Goal: Transaction & Acquisition: Purchase product/service

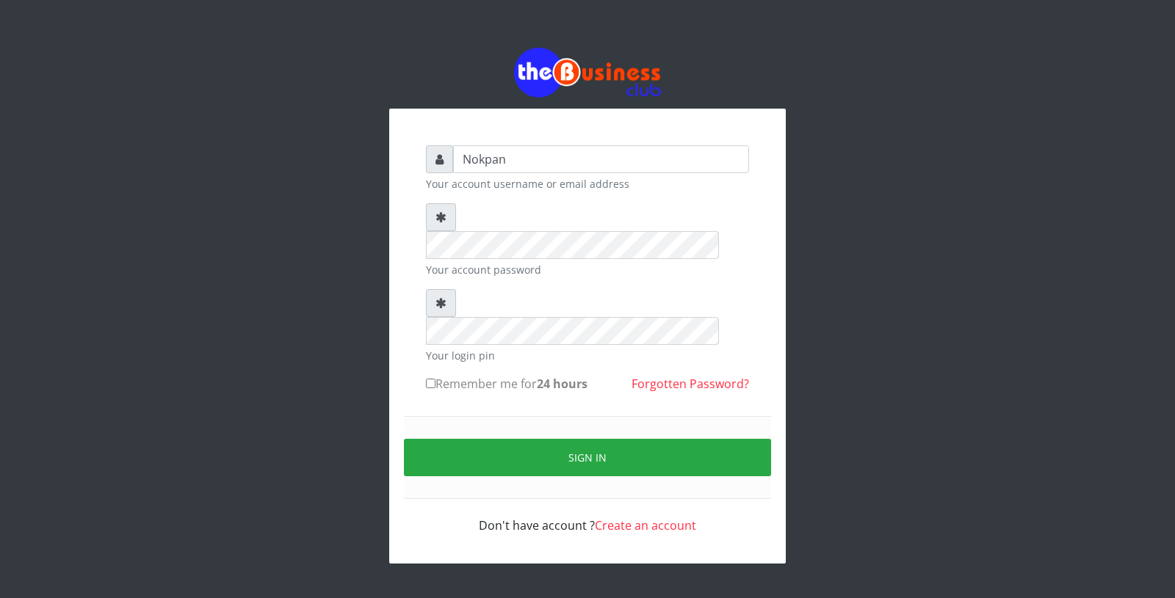
click at [509, 375] on label "Remember me for 24 hours" at bounding box center [507, 384] width 162 height 18
click at [435, 379] on input "Remember me for 24 hours" at bounding box center [431, 384] width 10 height 10
checkbox input "true"
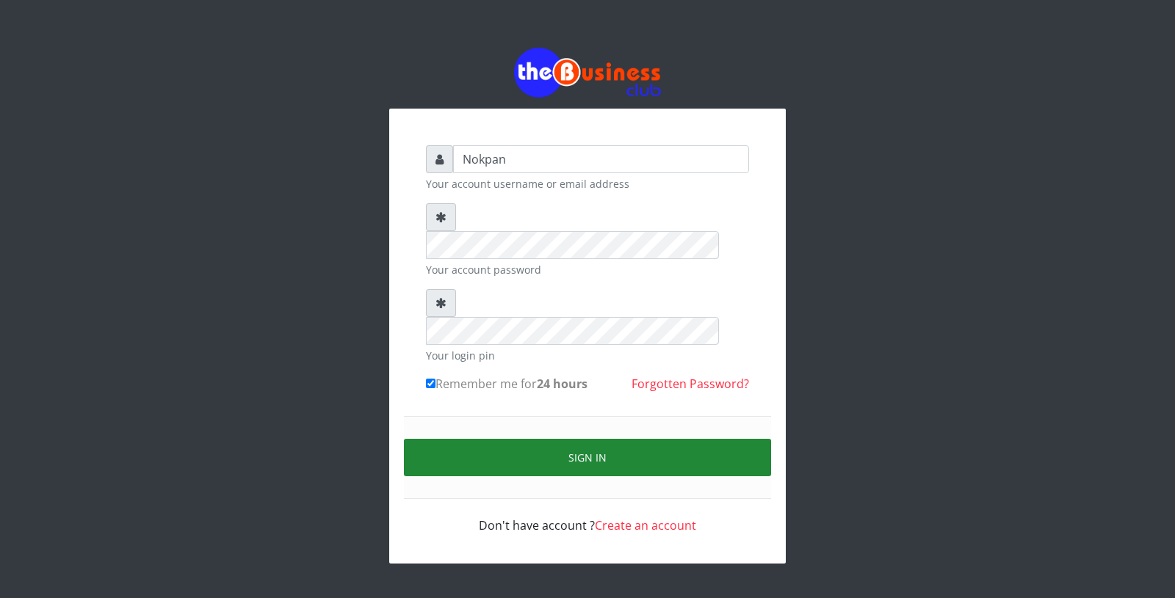
click at [535, 439] on button "Sign in" at bounding box center [587, 457] width 367 height 37
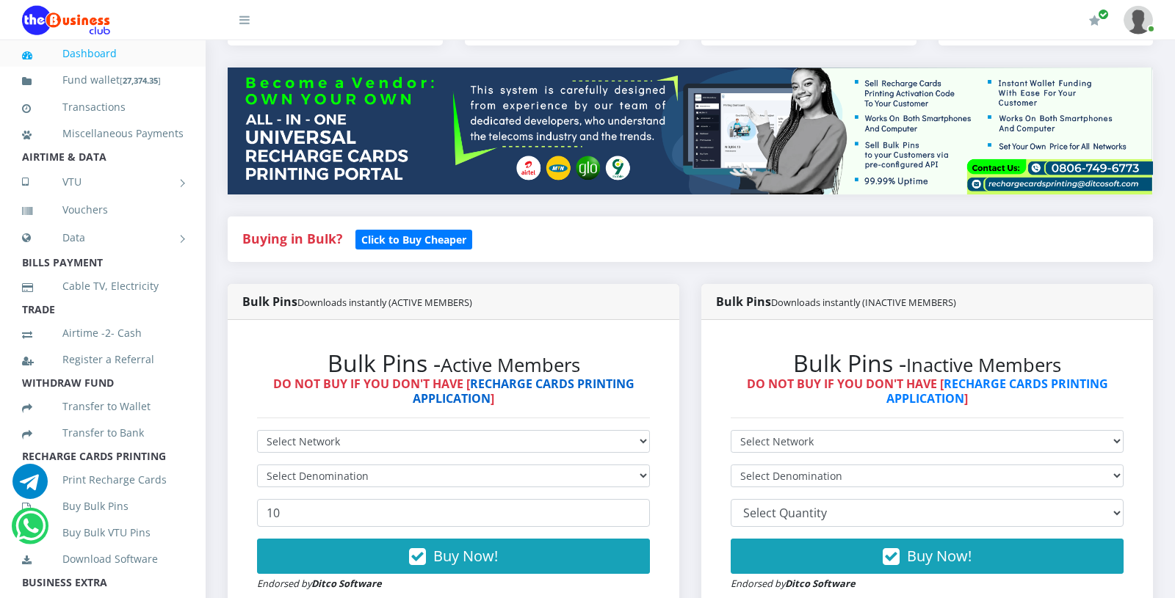
scroll to position [175, 0]
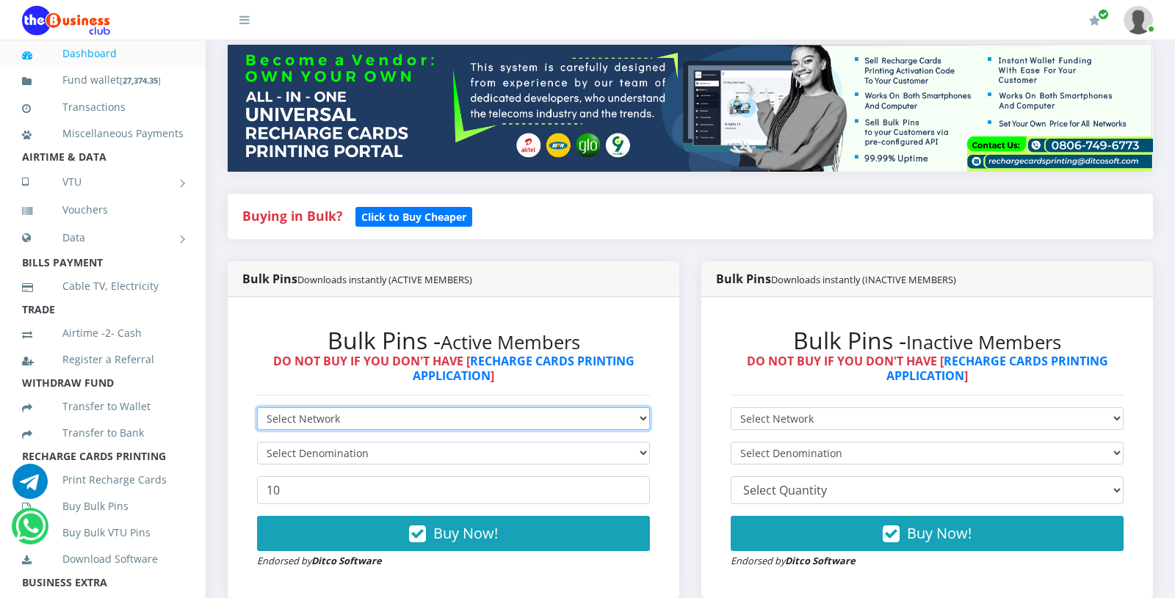
select select "MTN"
click option "MTN" at bounding box center [0, 0] width 0 height 0
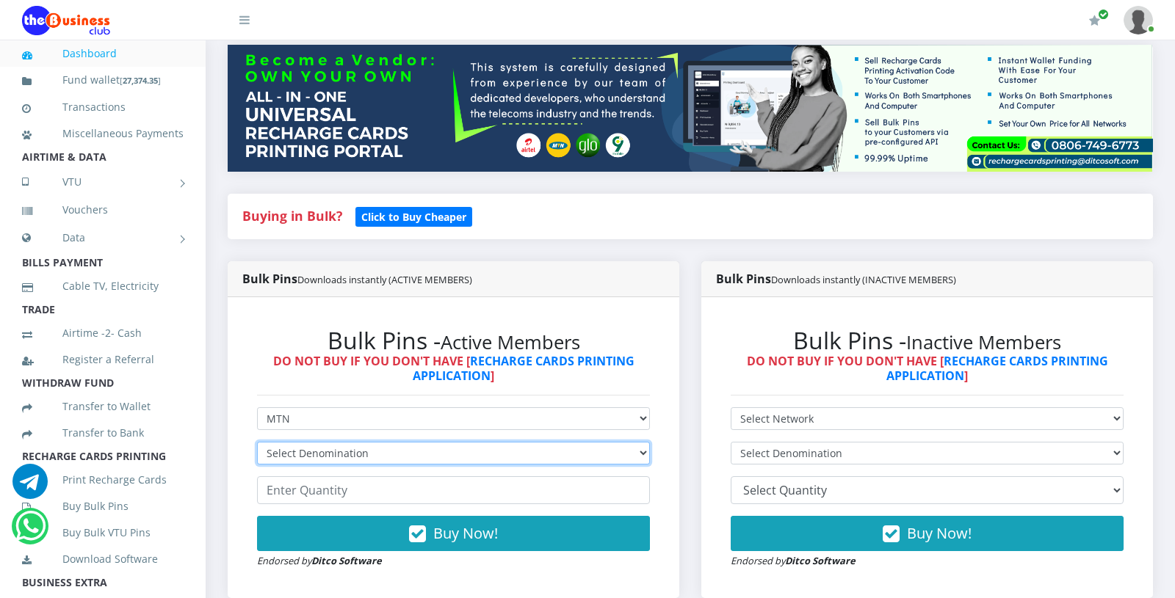
click at [429, 464] on select "Select Denomination MTN NGN100 - ₦96.99 MTN NGN200 - ₦193.98 MTN NGN400 - ₦387.…" at bounding box center [453, 453] width 393 height 23
click at [257, 442] on select "Select Denomination MTN NGN100 - ₦96.99 MTN NGN200 - ₦193.98 MTN NGN400 - ₦387.…" at bounding box center [453, 453] width 393 height 23
select select "484.95-500"
click option "MTN NGN500 - ₦484.95" at bounding box center [0, 0] width 0 height 0
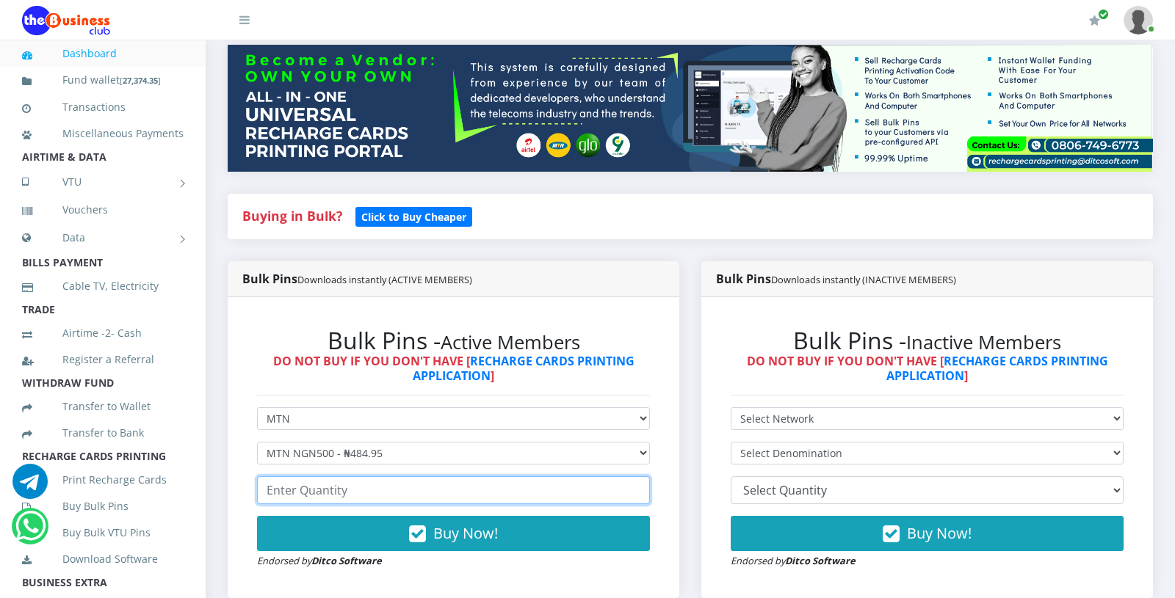
click at [355, 495] on input "number" at bounding box center [453, 491] width 393 height 28
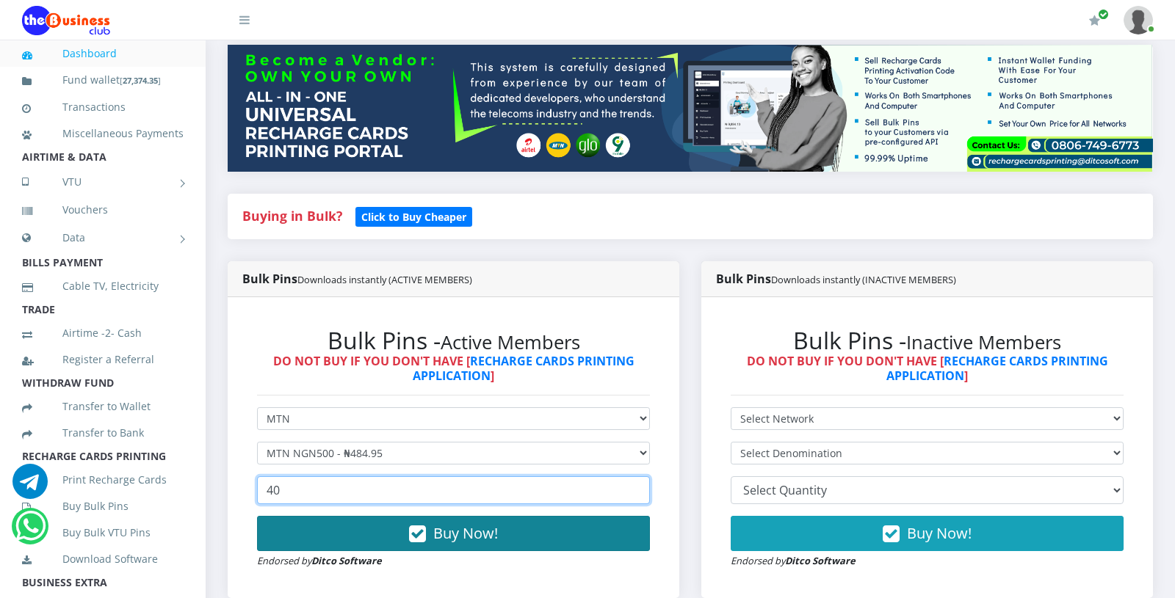
type input "40"
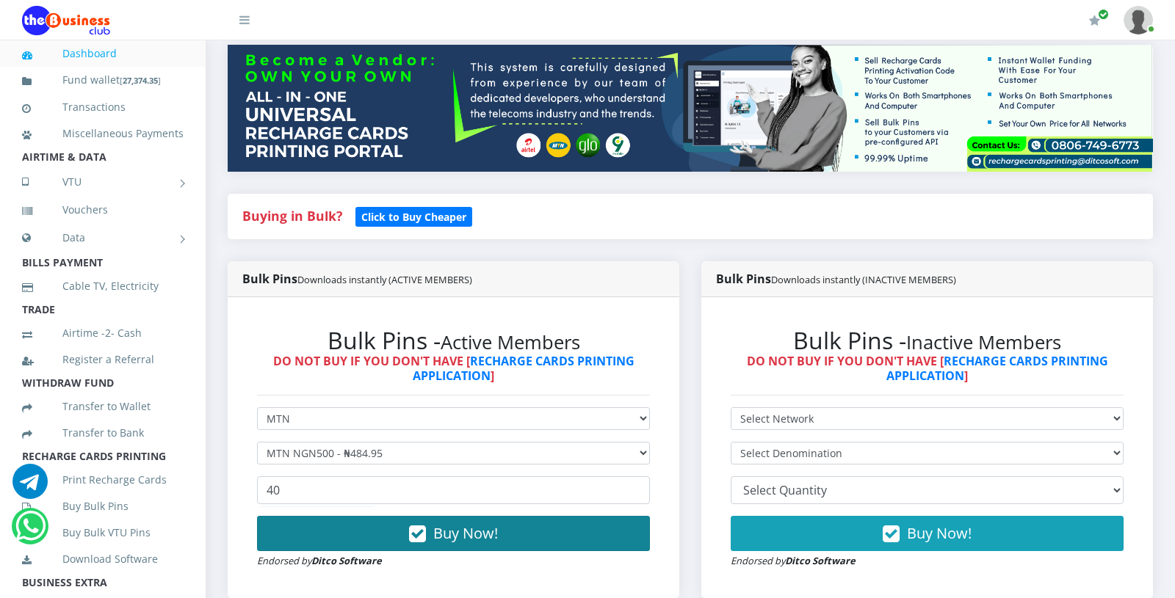
click at [403, 529] on button "Buy Now!" at bounding box center [453, 533] width 393 height 35
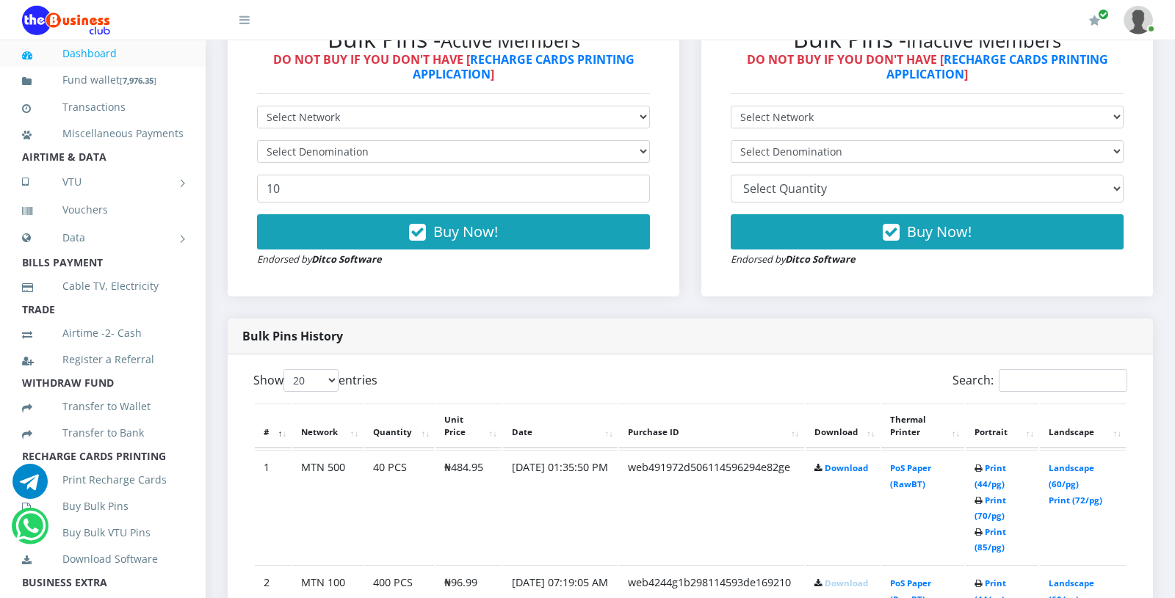
scroll to position [501, 0]
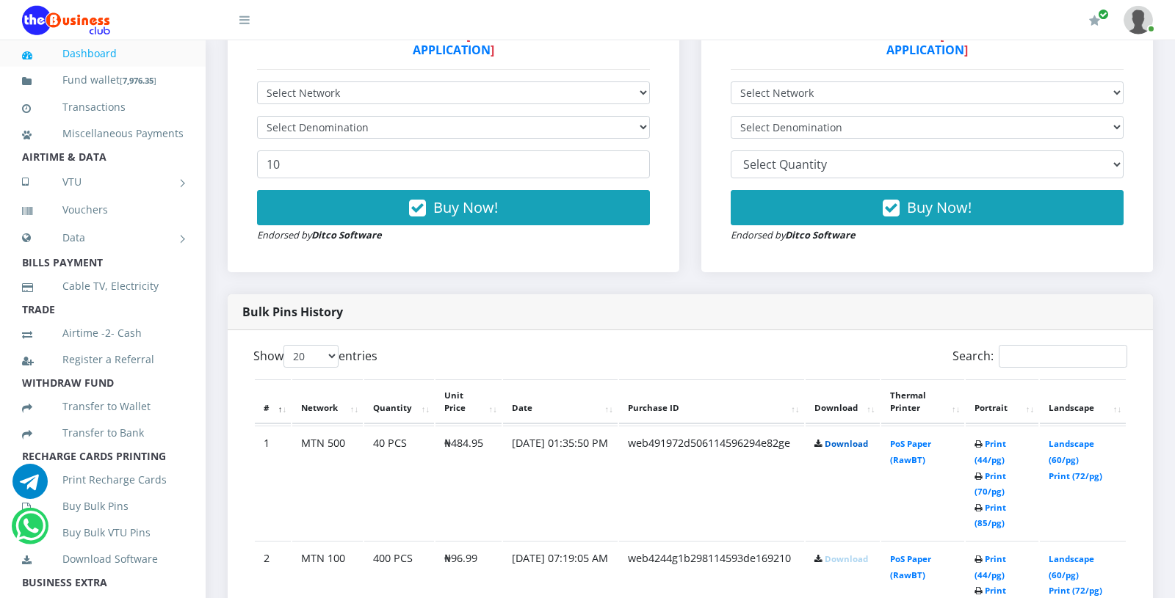
click at [841, 443] on link "Download" at bounding box center [846, 443] width 43 height 11
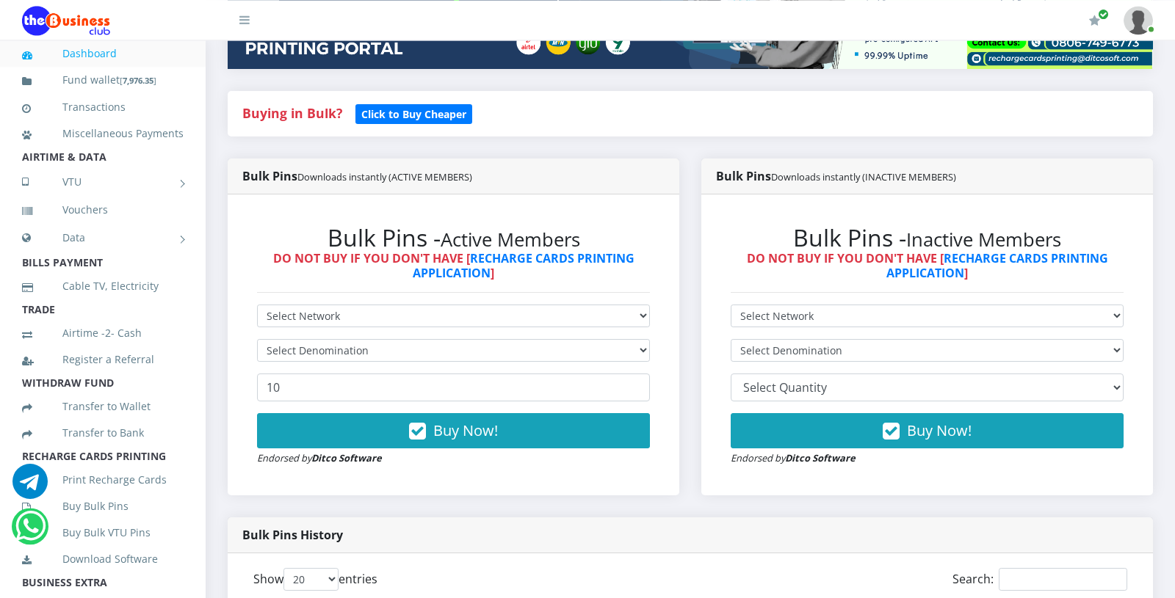
scroll to position [268, 0]
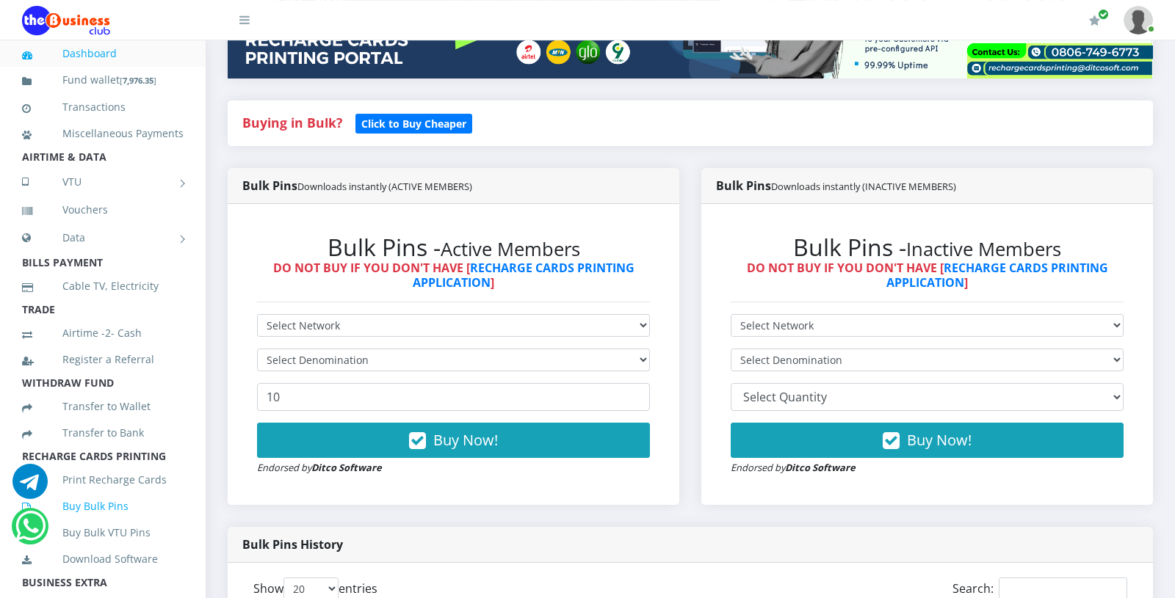
click at [108, 501] on link "Buy Bulk Pins" at bounding box center [103, 507] width 162 height 34
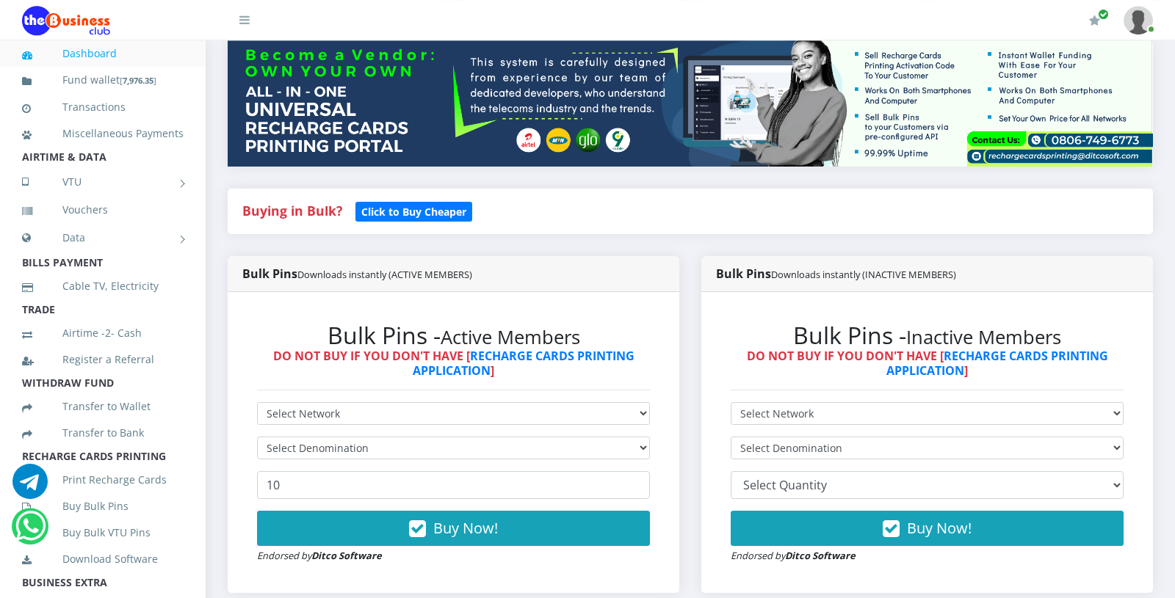
scroll to position [198, 0]
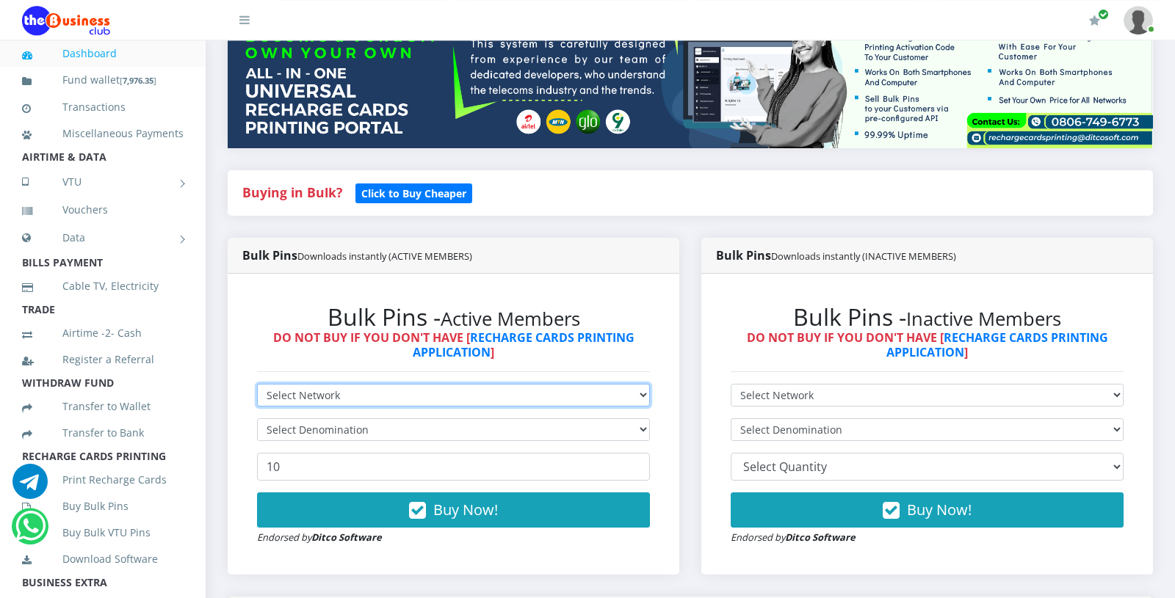
click at [257, 384] on select "Select Network MTN Globacom 9Mobile Airtel" at bounding box center [453, 395] width 393 height 23
select select "Glo"
click option "Globacom" at bounding box center [0, 0] width 0 height 0
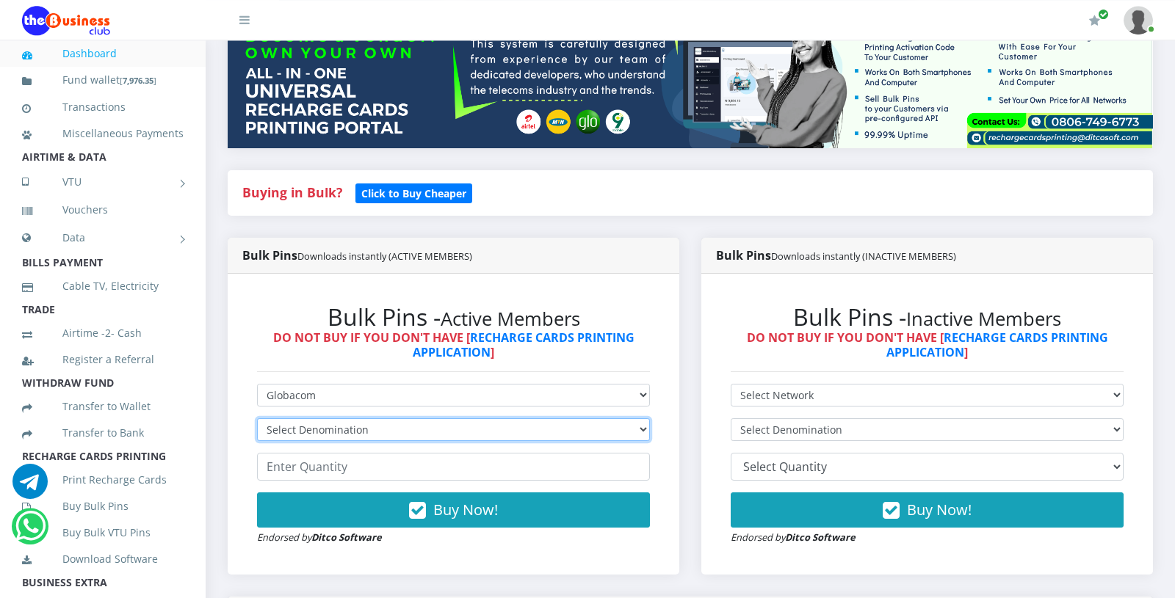
click at [257, 419] on select "Select Denomination Glo NGN100 - ₦96.55 Glo NGN200 - ₦193.10 Glo NGN500 - ₦482.…" at bounding box center [453, 430] width 393 height 23
click option "Select Denomination" at bounding box center [0, 0] width 0 height 0
click at [257, 419] on select "Select Denomination Glo NGN100 - ₦96.55 Glo NGN200 - ₦193.10 Glo NGN500 - ₦482.…" at bounding box center [453, 430] width 393 height 23
select select "96.55-100"
click option "Glo NGN100 - ₦96.55" at bounding box center [0, 0] width 0 height 0
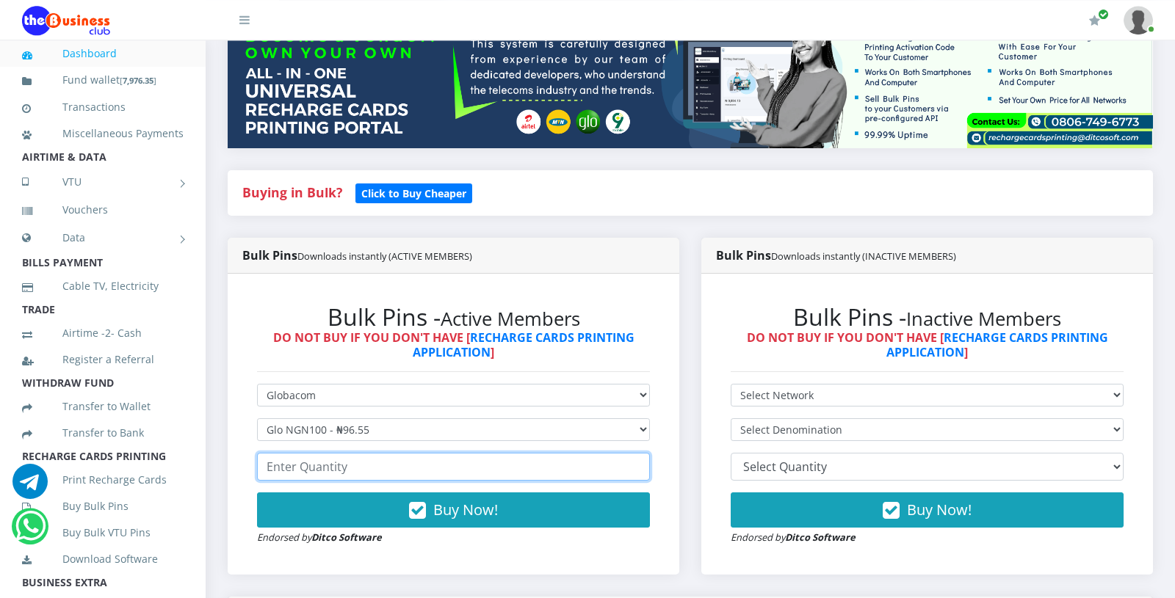
click at [352, 479] on input "number" at bounding box center [453, 467] width 393 height 28
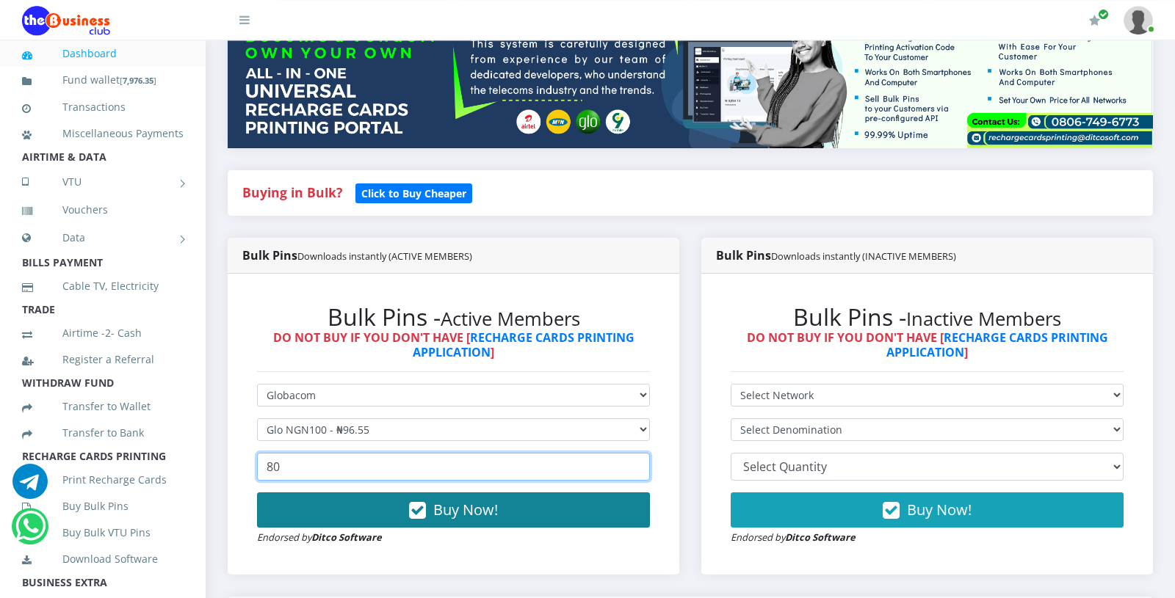
type input "80"
click at [439, 508] on span "Buy Now!" at bounding box center [465, 510] width 65 height 20
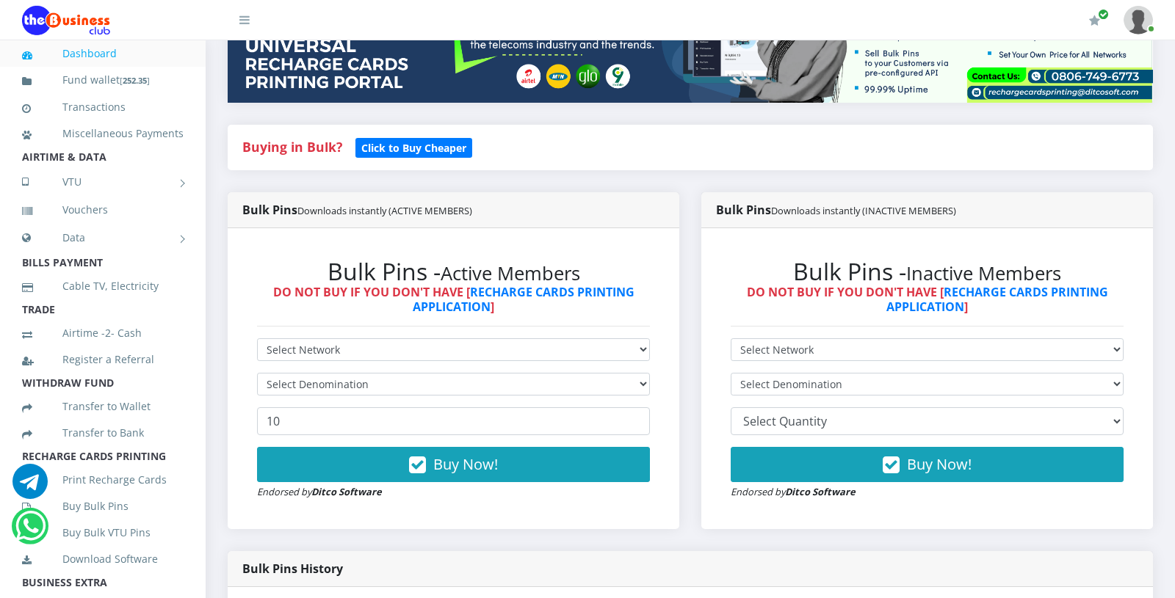
scroll to position [291, 0]
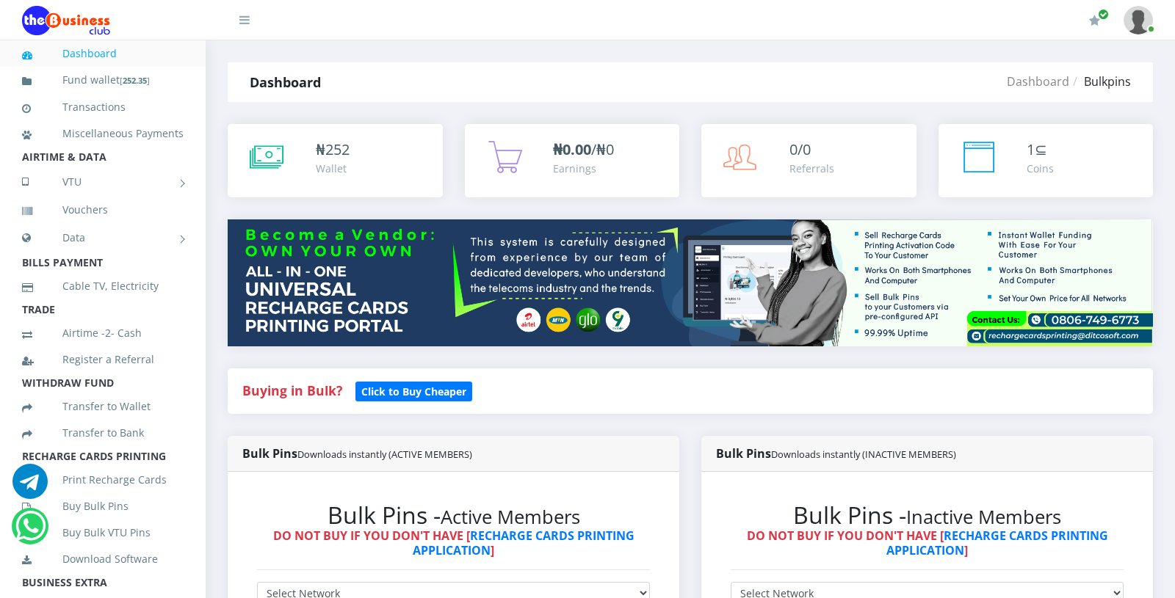
scroll to position [571, 0]
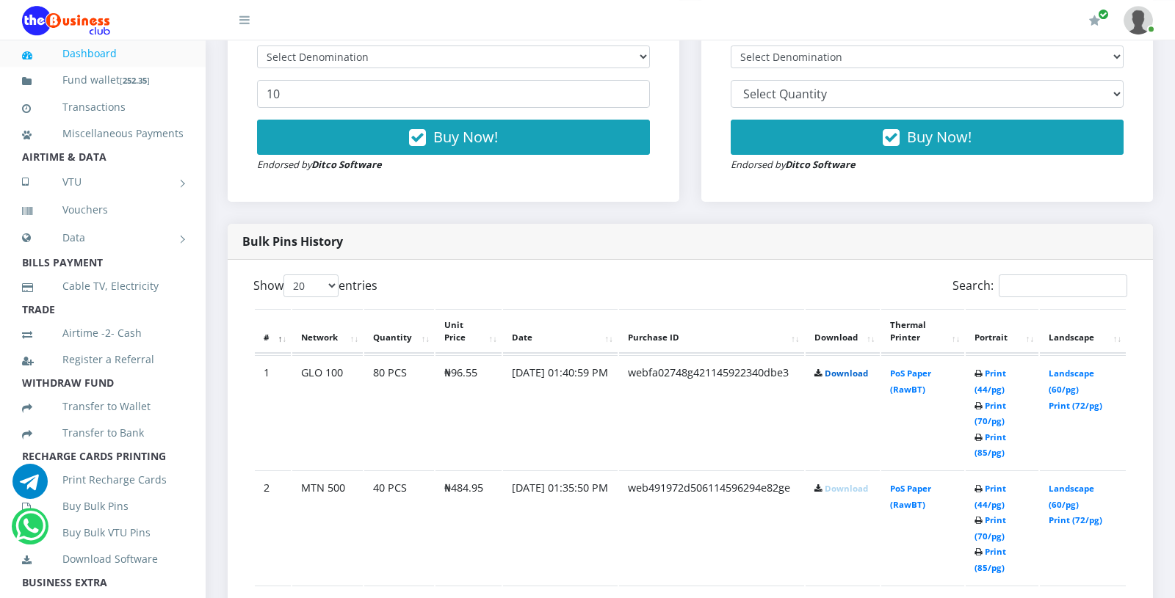
click at [825, 372] on link "Download" at bounding box center [846, 373] width 43 height 11
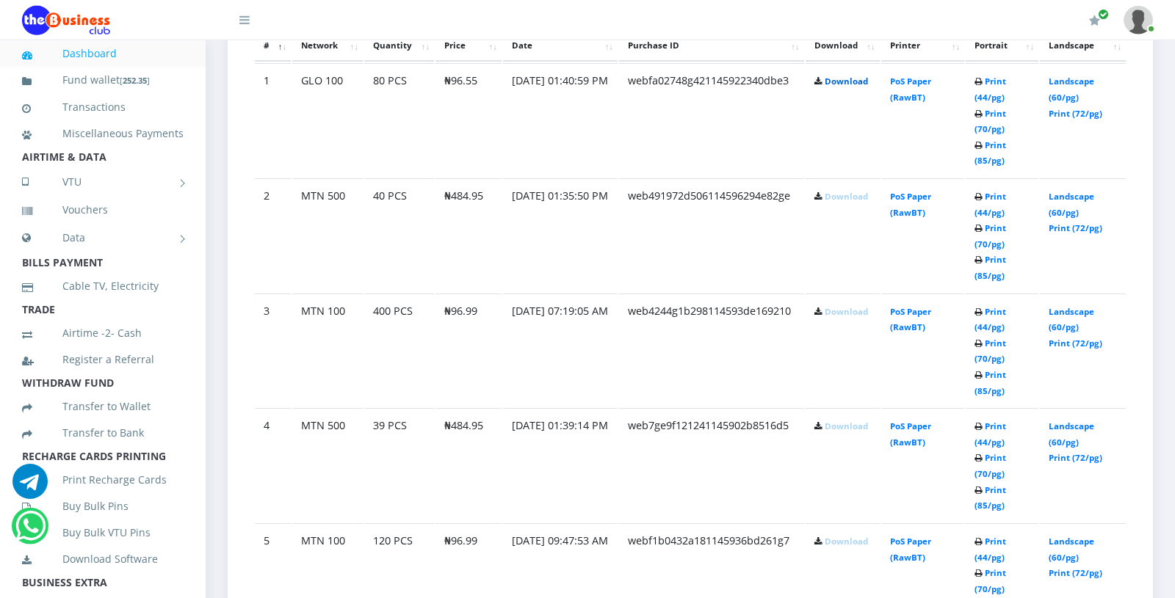
scroll to position [914, 0]
